Goal: Find specific page/section: Find specific page/section

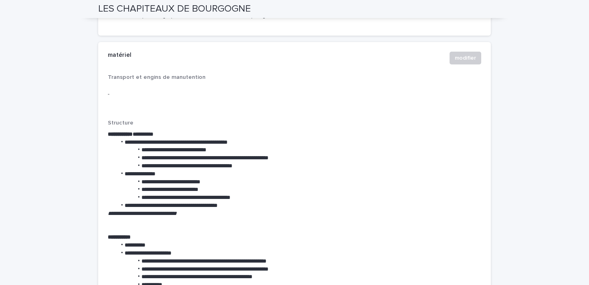
scroll to position [1389, 0]
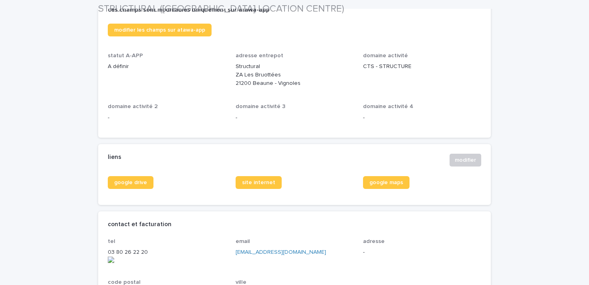
scroll to position [259, 0]
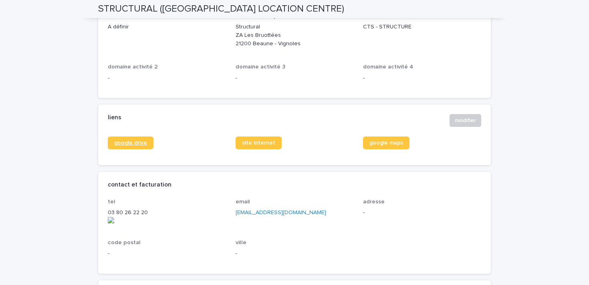
click at [139, 143] on span "google drive" at bounding box center [130, 143] width 33 height 6
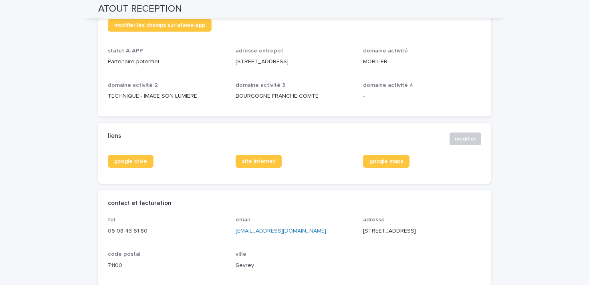
scroll to position [237, 0]
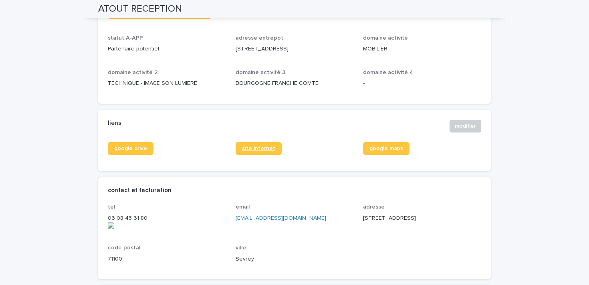
click at [265, 151] on span "site internet" at bounding box center [258, 149] width 33 height 6
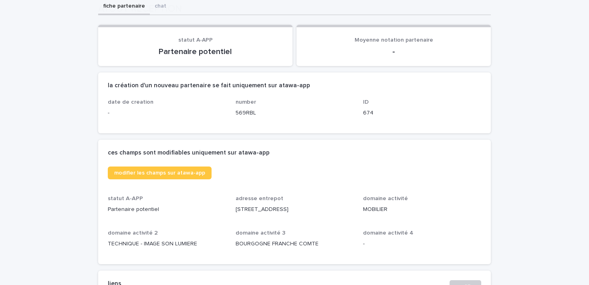
scroll to position [156, 0]
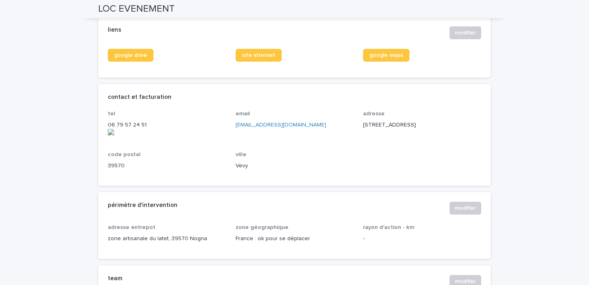
scroll to position [342, 0]
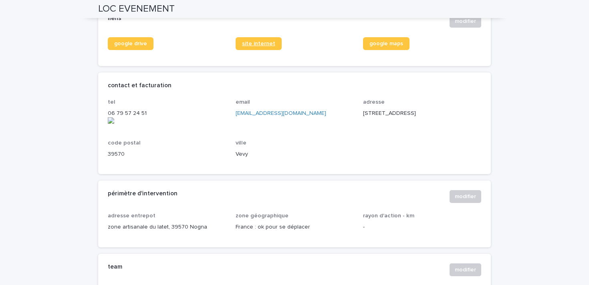
click at [258, 41] on span "site internet" at bounding box center [258, 44] width 33 height 6
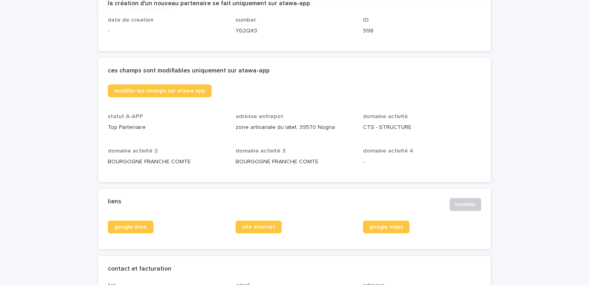
scroll to position [263, 0]
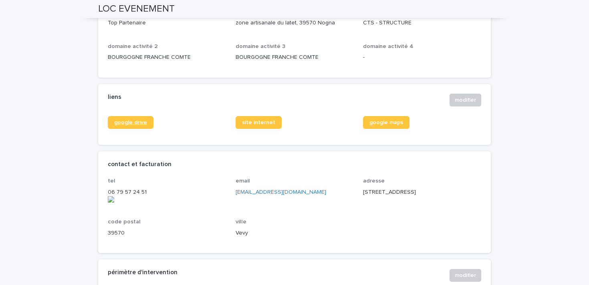
click at [138, 120] on span "google drive" at bounding box center [130, 123] width 33 height 6
